Goal: Task Accomplishment & Management: Use online tool/utility

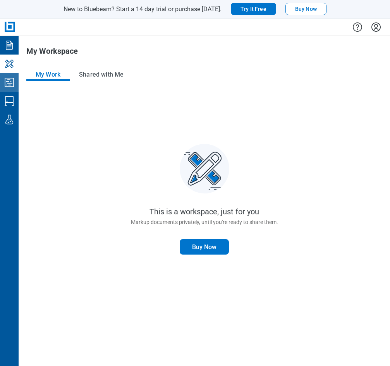
click at [9, 85] on icon "Studio Projects" at bounding box center [9, 82] width 9 height 9
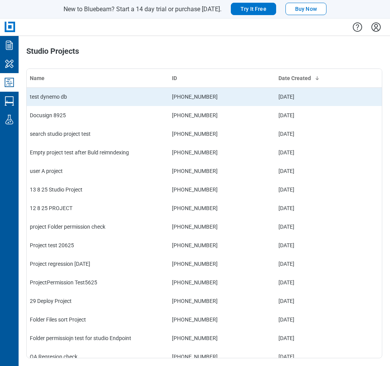
click at [73, 103] on td "test dynemo db" at bounding box center [98, 97] width 142 height 19
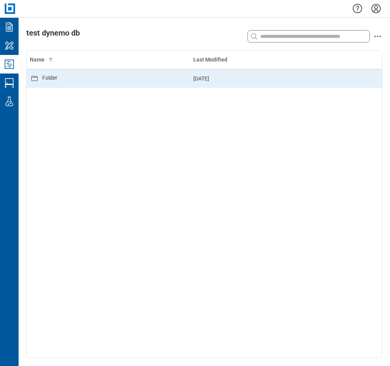
click at [72, 79] on div "Folder" at bounding box center [108, 78] width 157 height 9
click at [163, 81] on div "2345678901234567890123456789012345678901234567890123456789012345678901234567890…" at bounding box center [114, 78] width 145 height 9
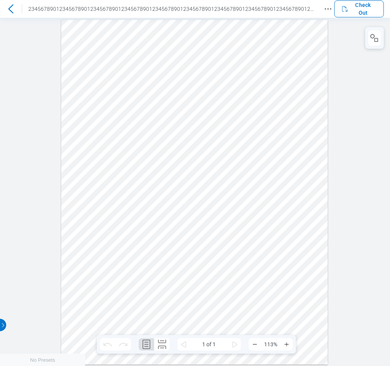
scroll to position [0, 0]
click at [327, 11] on icon "Revision History" at bounding box center [327, 8] width 9 height 9
click at [352, 8] on icon "Revision History" at bounding box center [356, 8] width 9 height 9
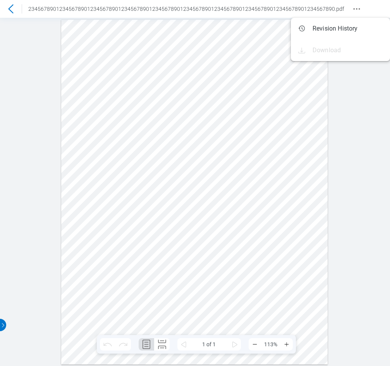
drag, startPoint x: 139, startPoint y: 217, endPoint x: 94, endPoint y: 152, distance: 79.4
click at [139, 217] on div at bounding box center [194, 191] width 267 height 345
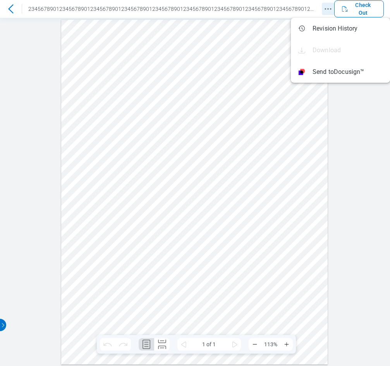
click at [324, 5] on icon "Revision History" at bounding box center [327, 8] width 9 height 9
click at [333, 120] on div at bounding box center [195, 191] width 390 height 348
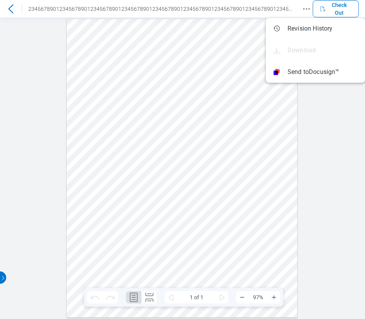
click at [196, 227] on div at bounding box center [182, 168] width 231 height 299
